Goal: Use online tool/utility: Utilize a website feature to perform a specific function

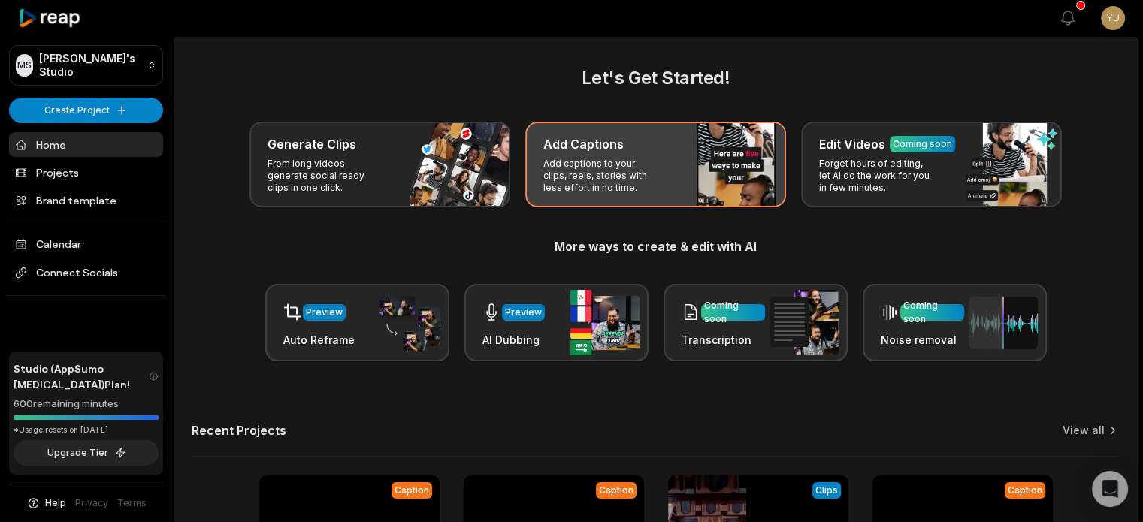
click at [664, 159] on div "Add Captions Add captions to your clips, reels, stories with less effort in no …" at bounding box center [655, 165] width 261 height 86
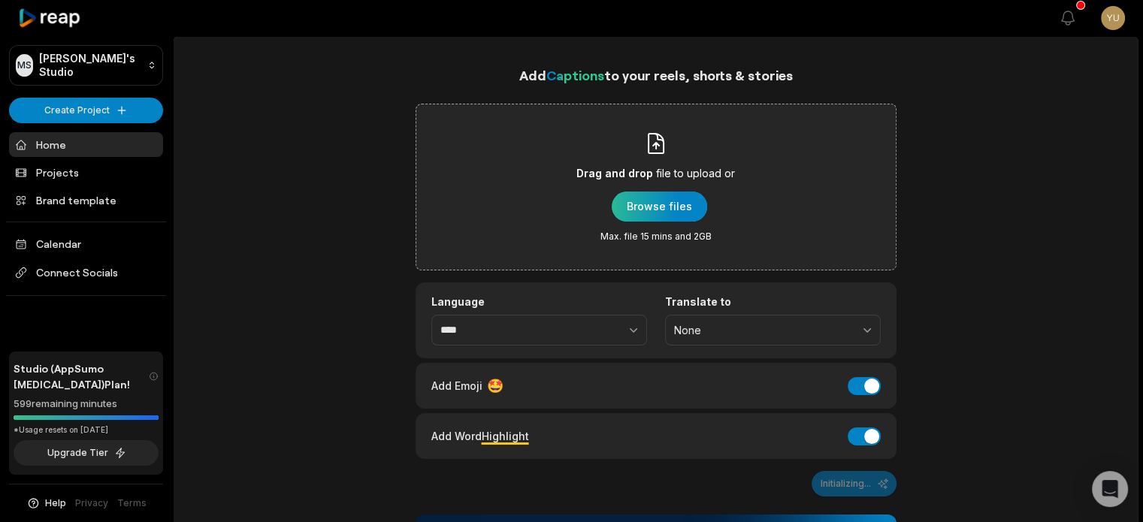
click at [653, 213] on div "button" at bounding box center [659, 207] width 95 height 30
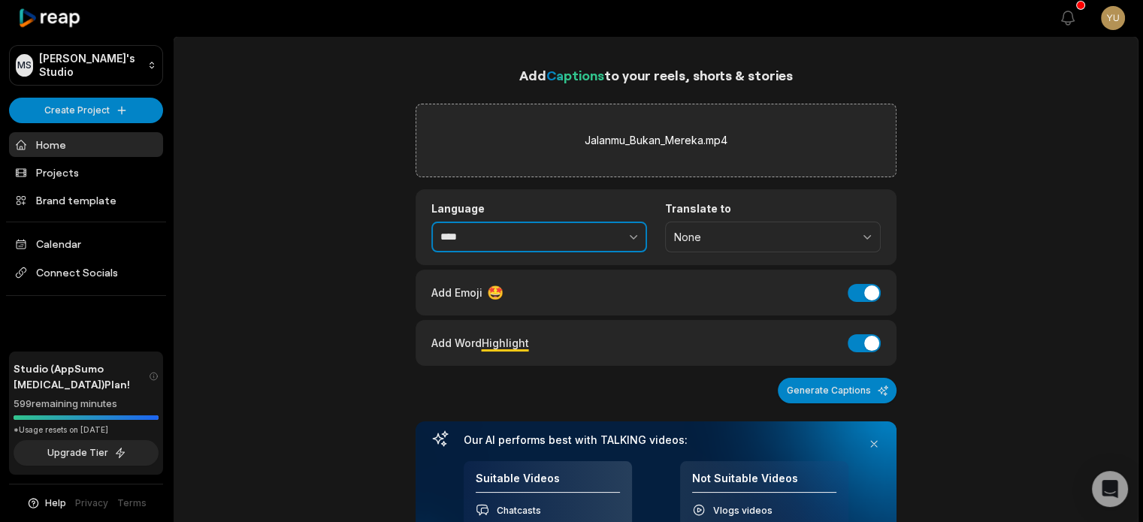
click at [625, 243] on button "button" at bounding box center [601, 238] width 92 height 32
type input "**********"
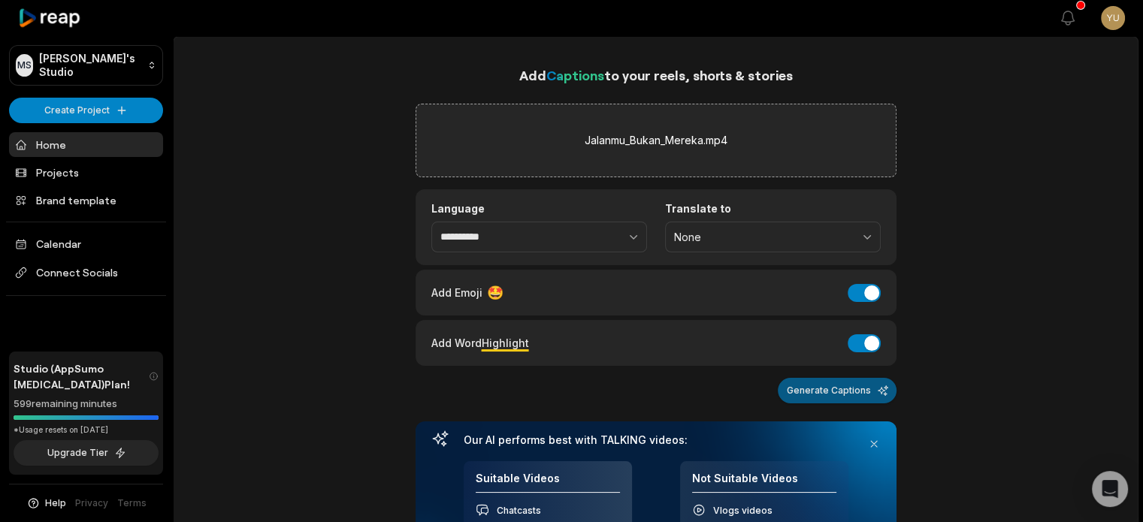
click at [800, 379] on button "Generate Captions" at bounding box center [837, 391] width 119 height 26
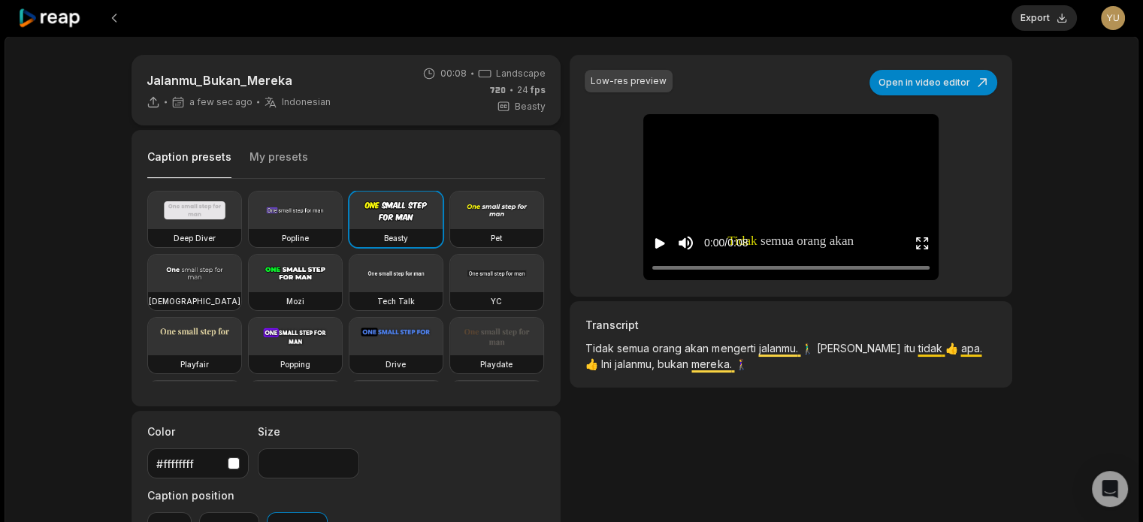
click at [523, 74] on span "Landscape" at bounding box center [521, 74] width 50 height 14
click at [478, 82] on div "00:08 Landscape 24 fps Beasty" at bounding box center [483, 90] width 123 height 47
click at [152, 104] on icon at bounding box center [154, 102] width 14 height 14
